Goal: Book appointment/travel/reservation

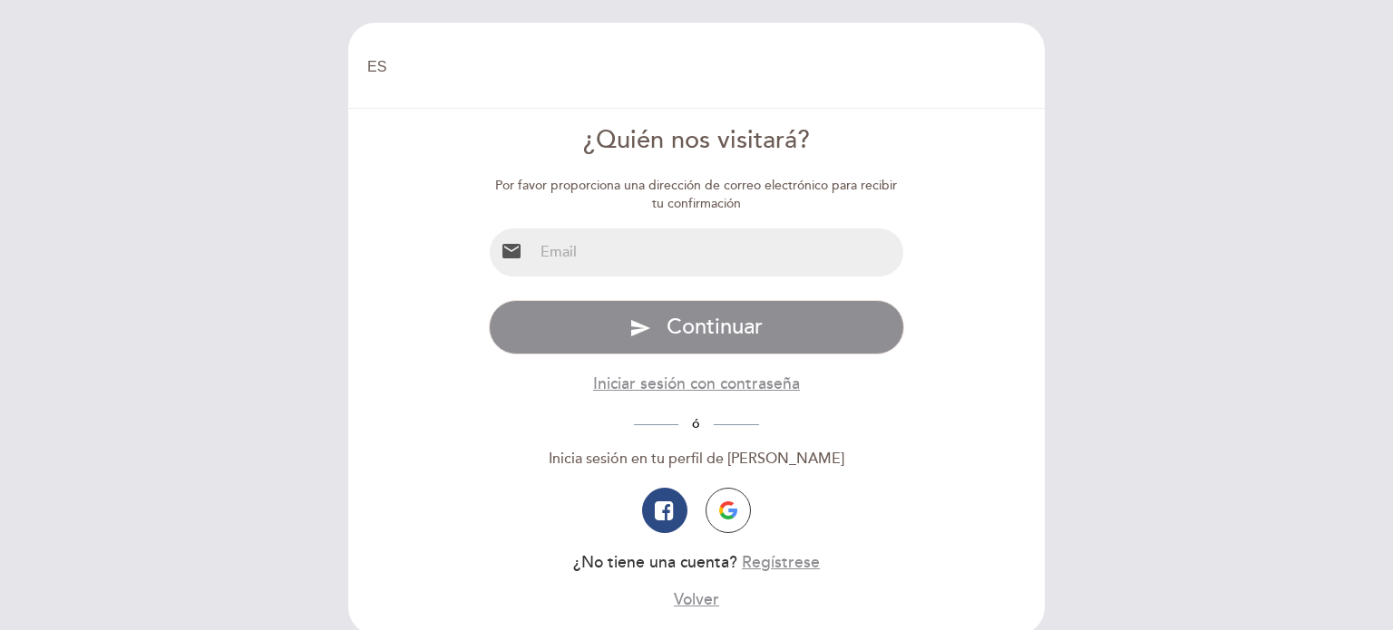
select select "es"
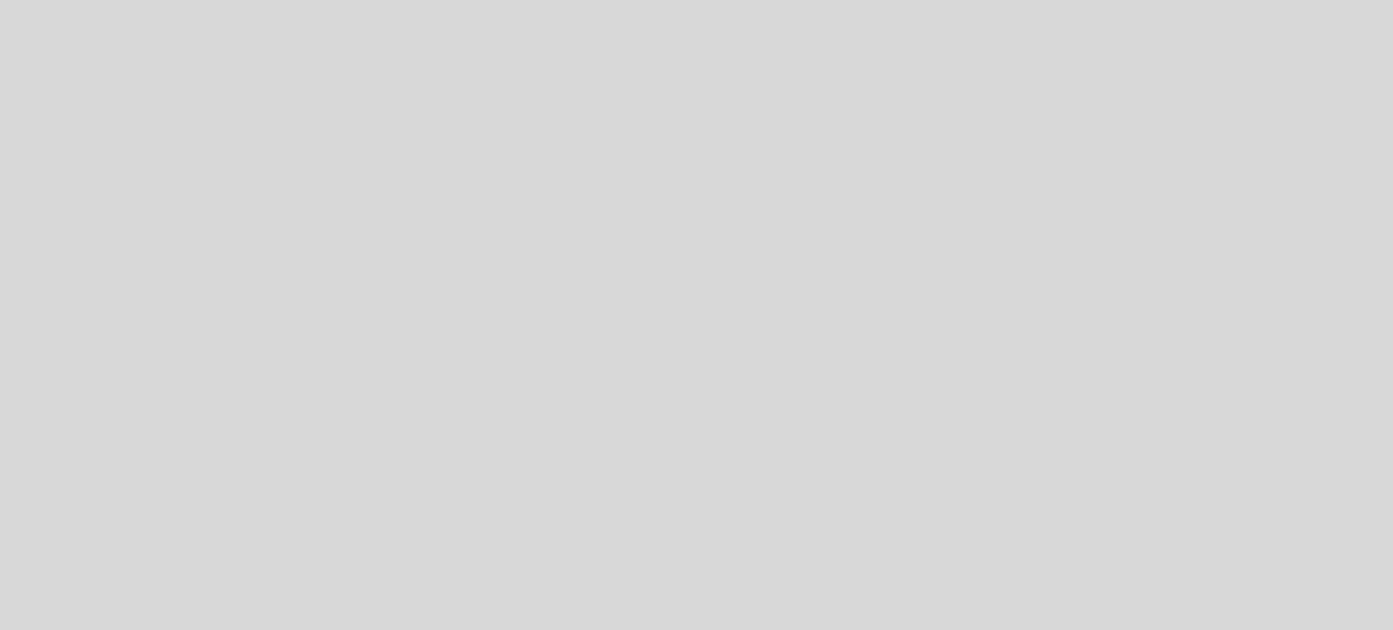
select select "es"
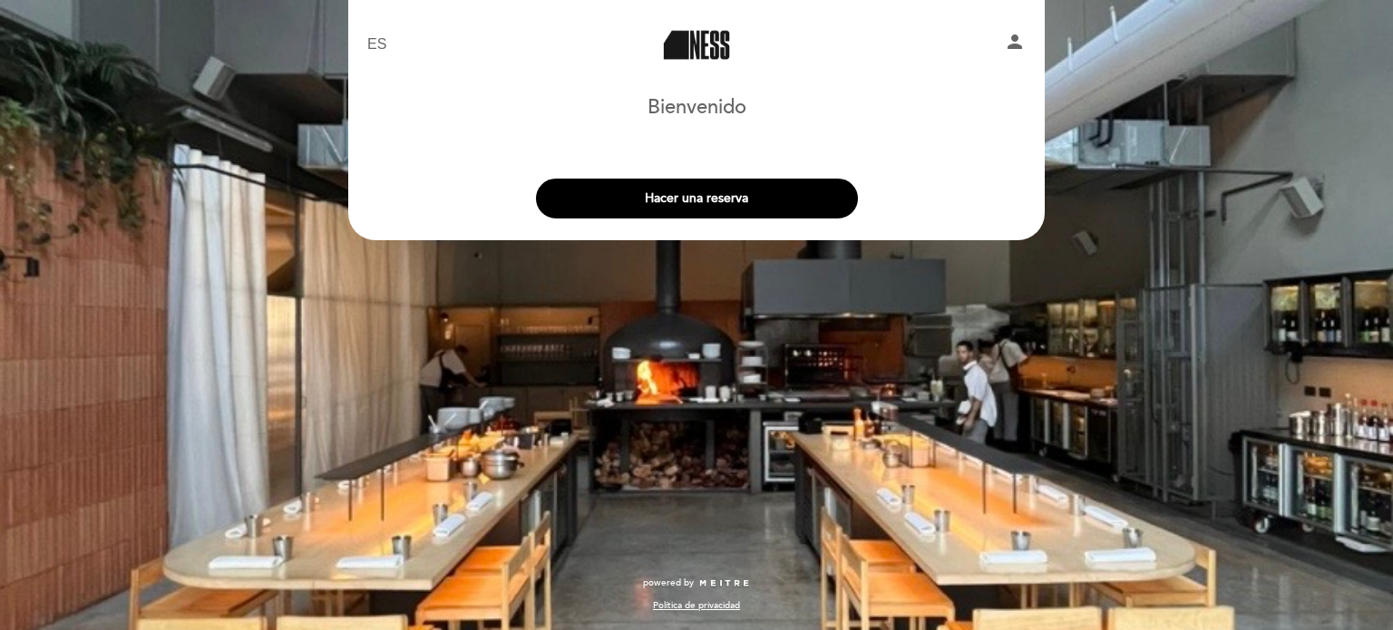
click at [1057, 246] on div "EN ES PT Ness person Bienvenido Bienvenido, Cambiar usuario Hacer una reserva E…" at bounding box center [697, 138] width 724 height 277
click at [918, 370] on div "EN ES PT Ness person Bienvenido Bienvenido, Cambiar usuario Hacer una reserva E…" at bounding box center [696, 315] width 1393 height 630
click at [689, 579] on span "powered by" at bounding box center [668, 583] width 51 height 13
